Goal: Information Seeking & Learning: Learn about a topic

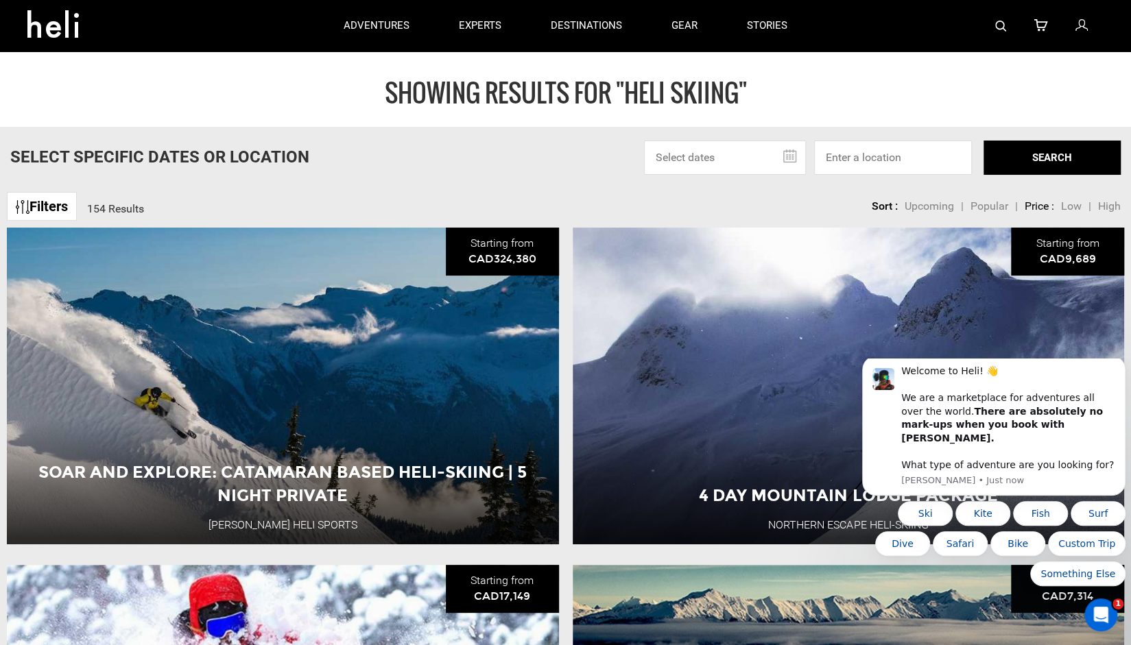
click at [738, 151] on input "text" at bounding box center [725, 158] width 162 height 34
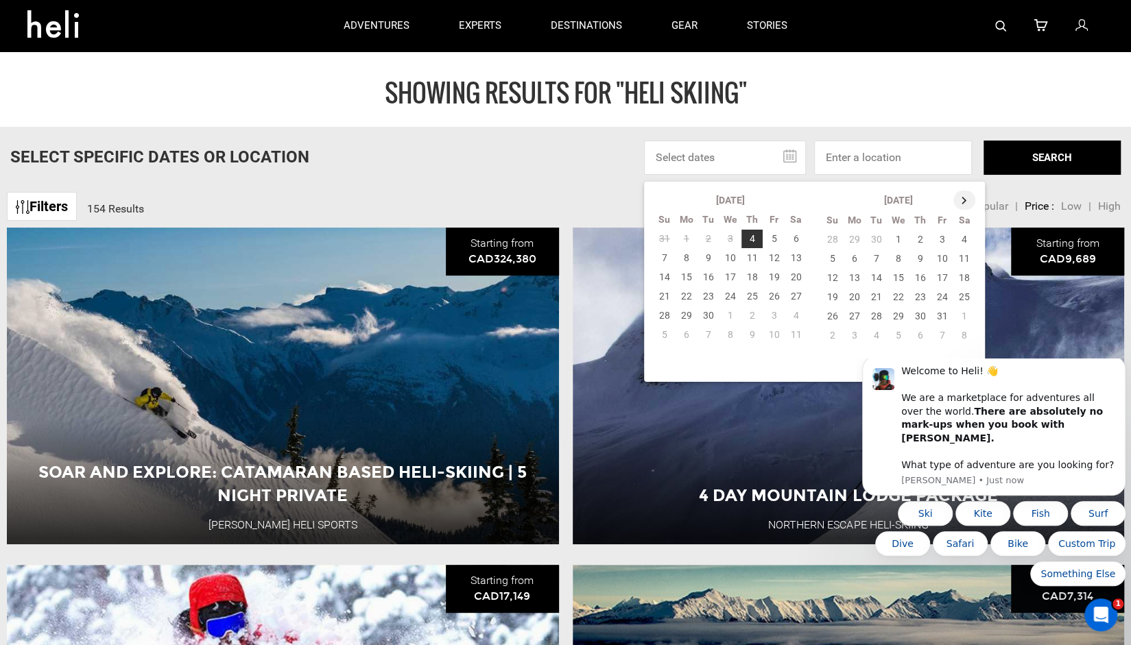
click at [963, 194] on th at bounding box center [964, 200] width 22 height 19
click at [963, 194] on th at bounding box center [965, 200] width 22 height 19
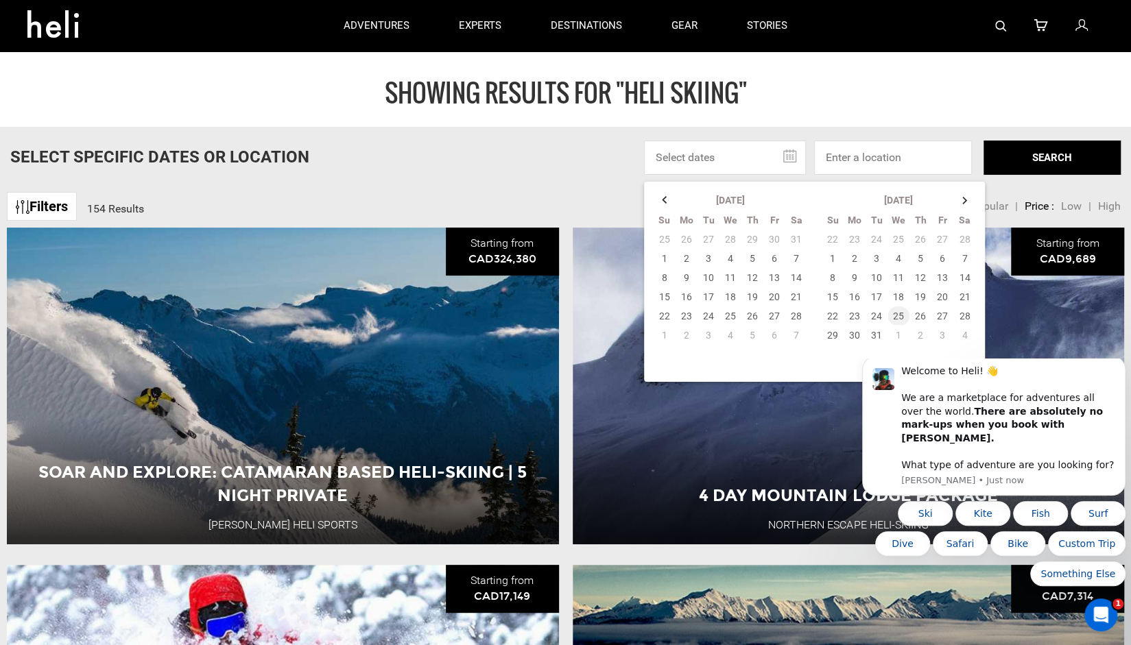
click at [894, 313] on td "25" at bounding box center [899, 316] width 22 height 19
click at [1005, 154] on button "SEARCH" at bounding box center [1052, 158] width 137 height 34
type input "Heli Skiing"
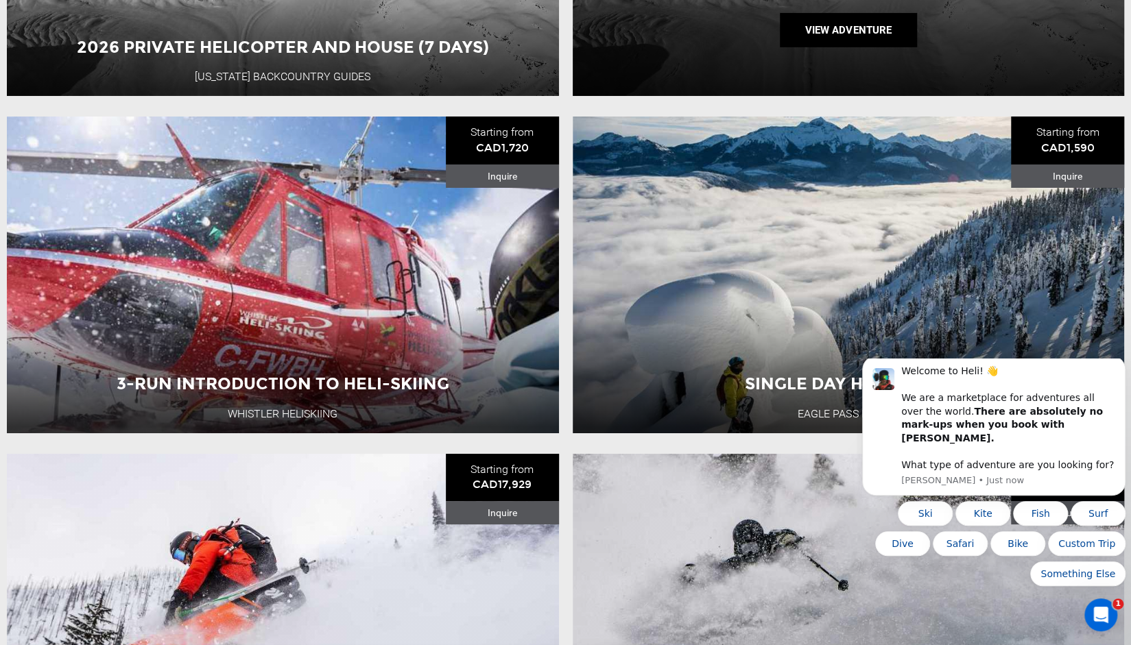
scroll to position [3159, 0]
